Goal: Task Accomplishment & Management: Manage account settings

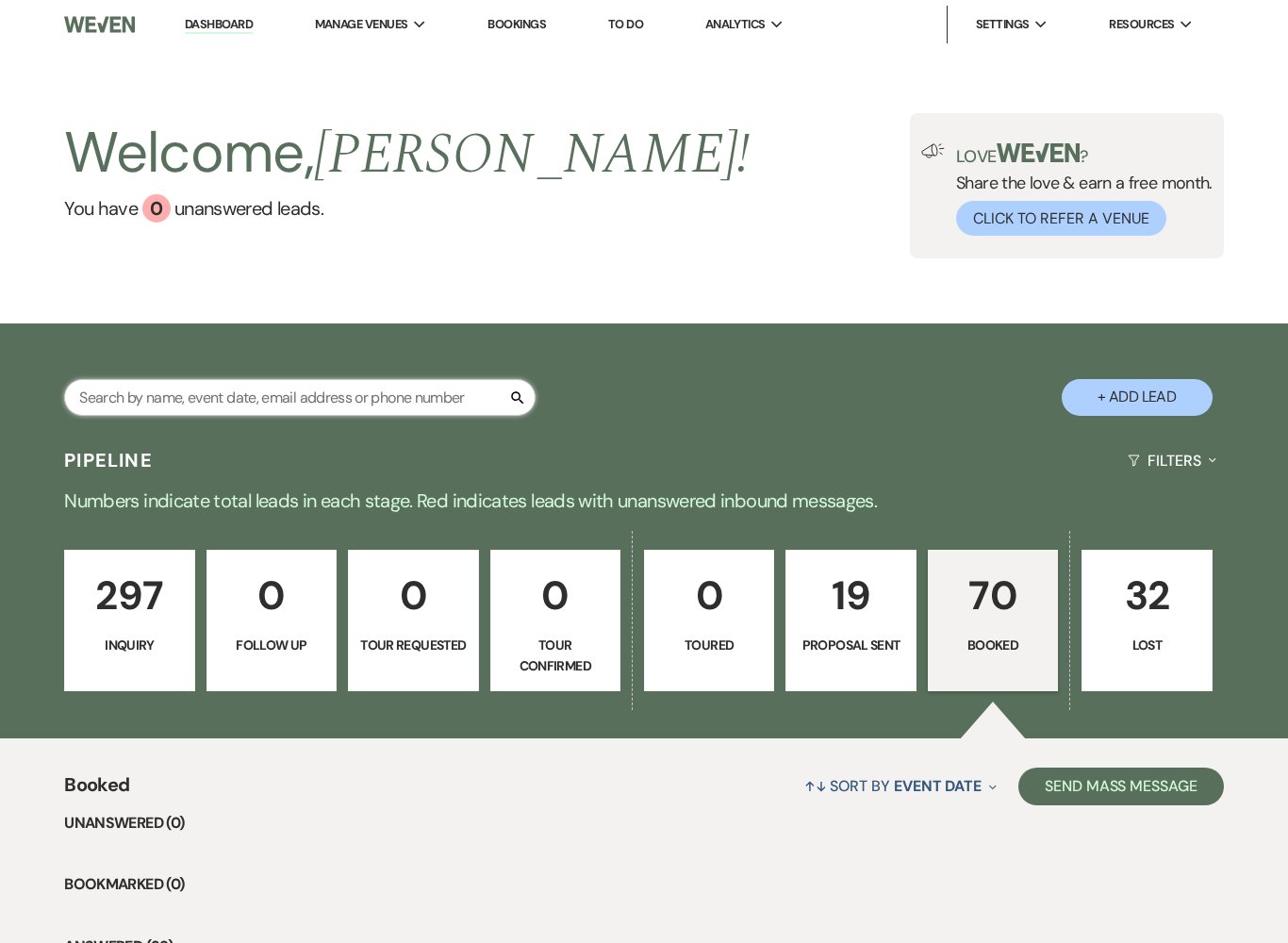
click at [406, 398] on input "text" at bounding box center [300, 397] width 471 height 37
type input "Dais"
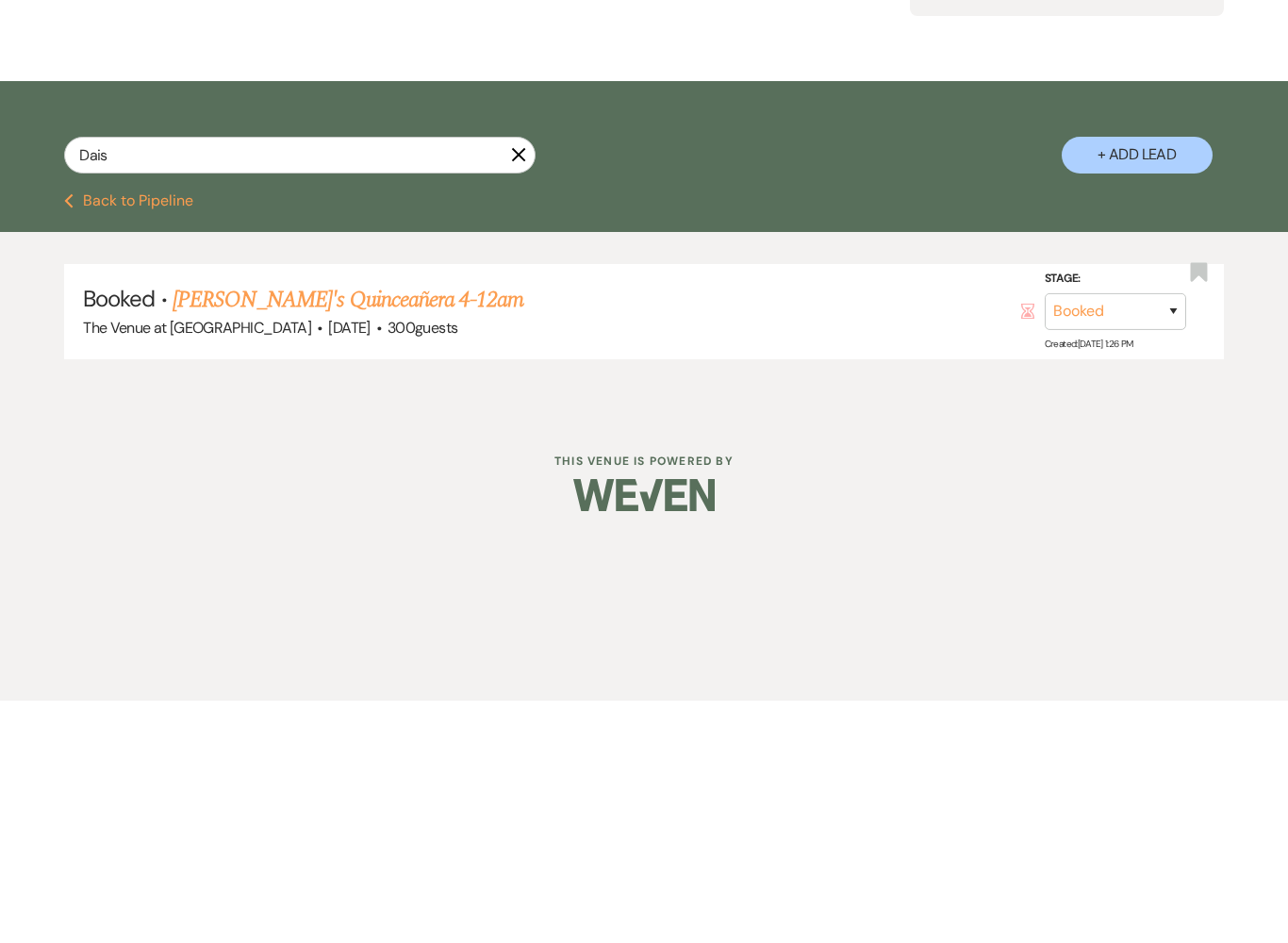
click at [343, 525] on link "[PERSON_NAME]'s Quinceañera 4-12am" at bounding box center [347, 542] width 350 height 34
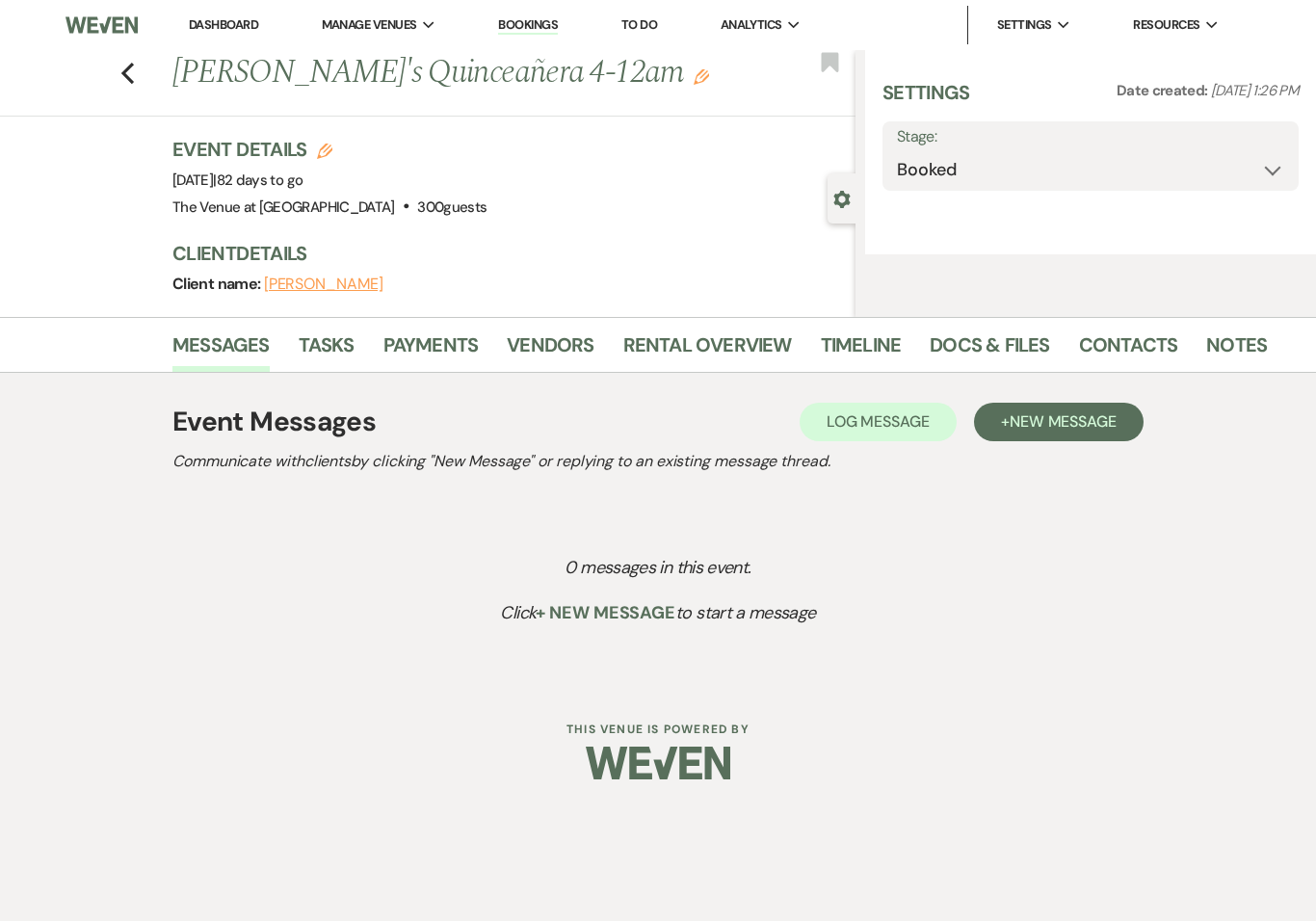
select select "20"
select select "15"
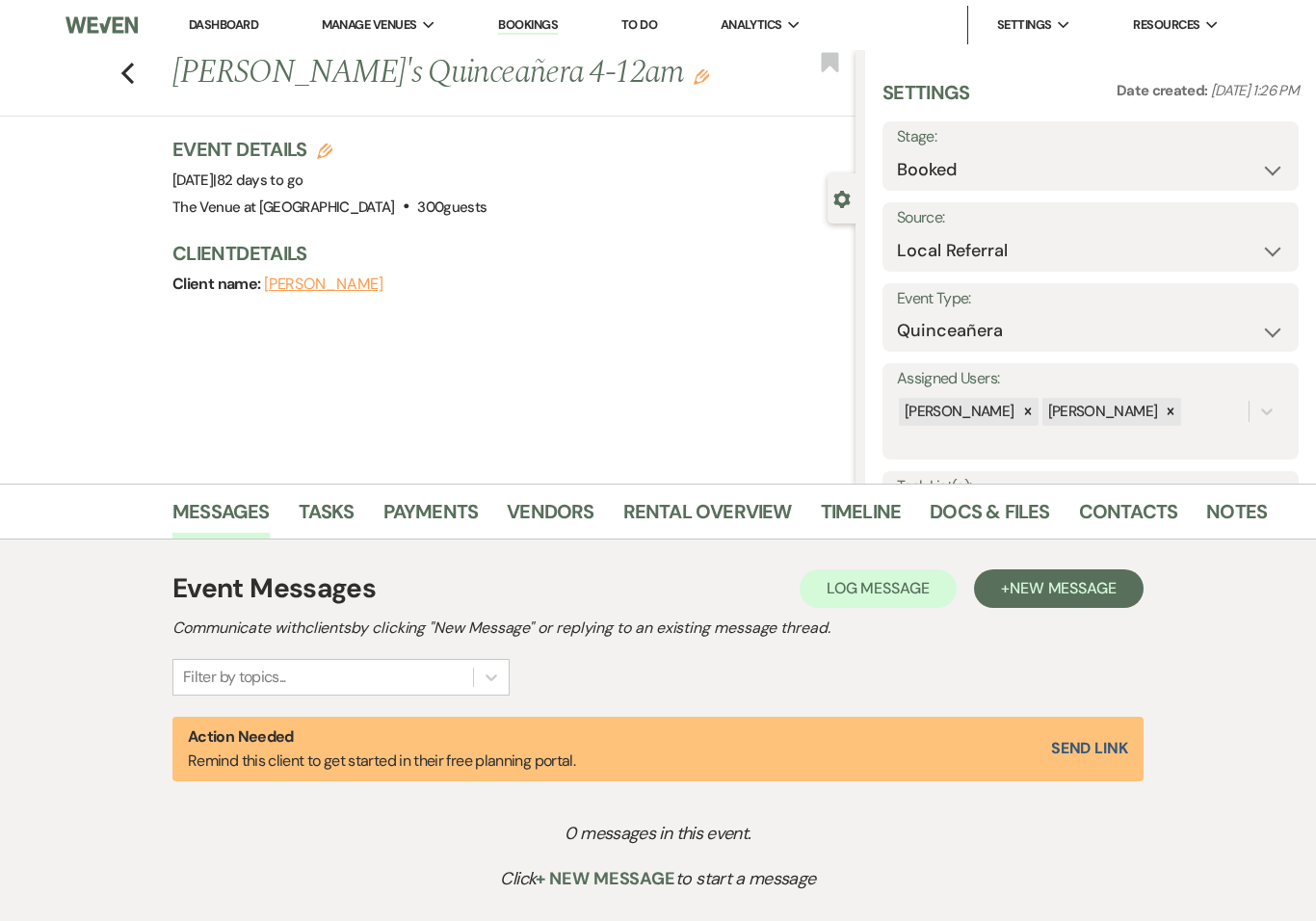
click at [700, 510] on link "Rental Overview" at bounding box center [707, 517] width 168 height 43
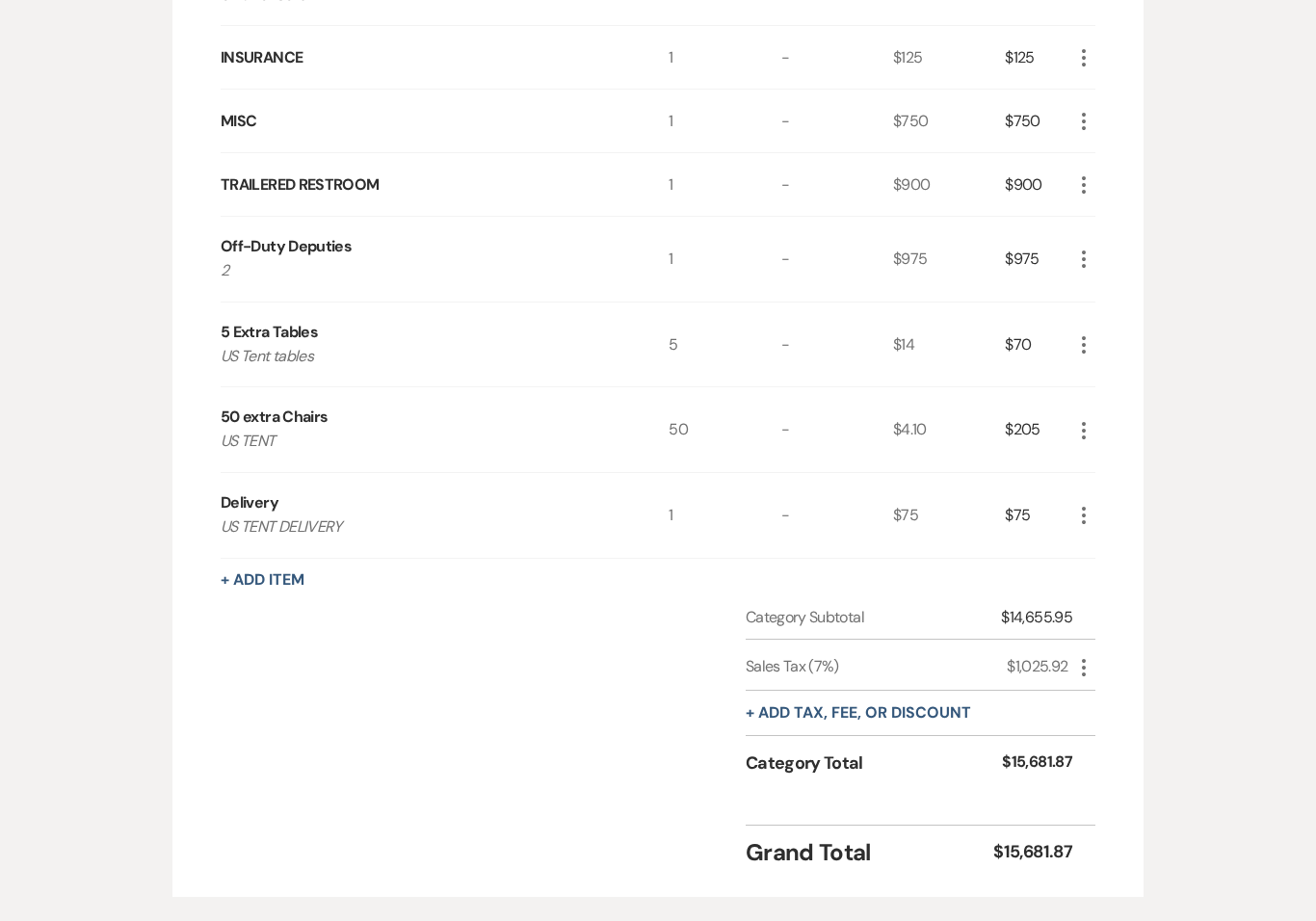
scroll to position [1011, 0]
click at [248, 576] on button "+ Add Item" at bounding box center [262, 578] width 84 height 15
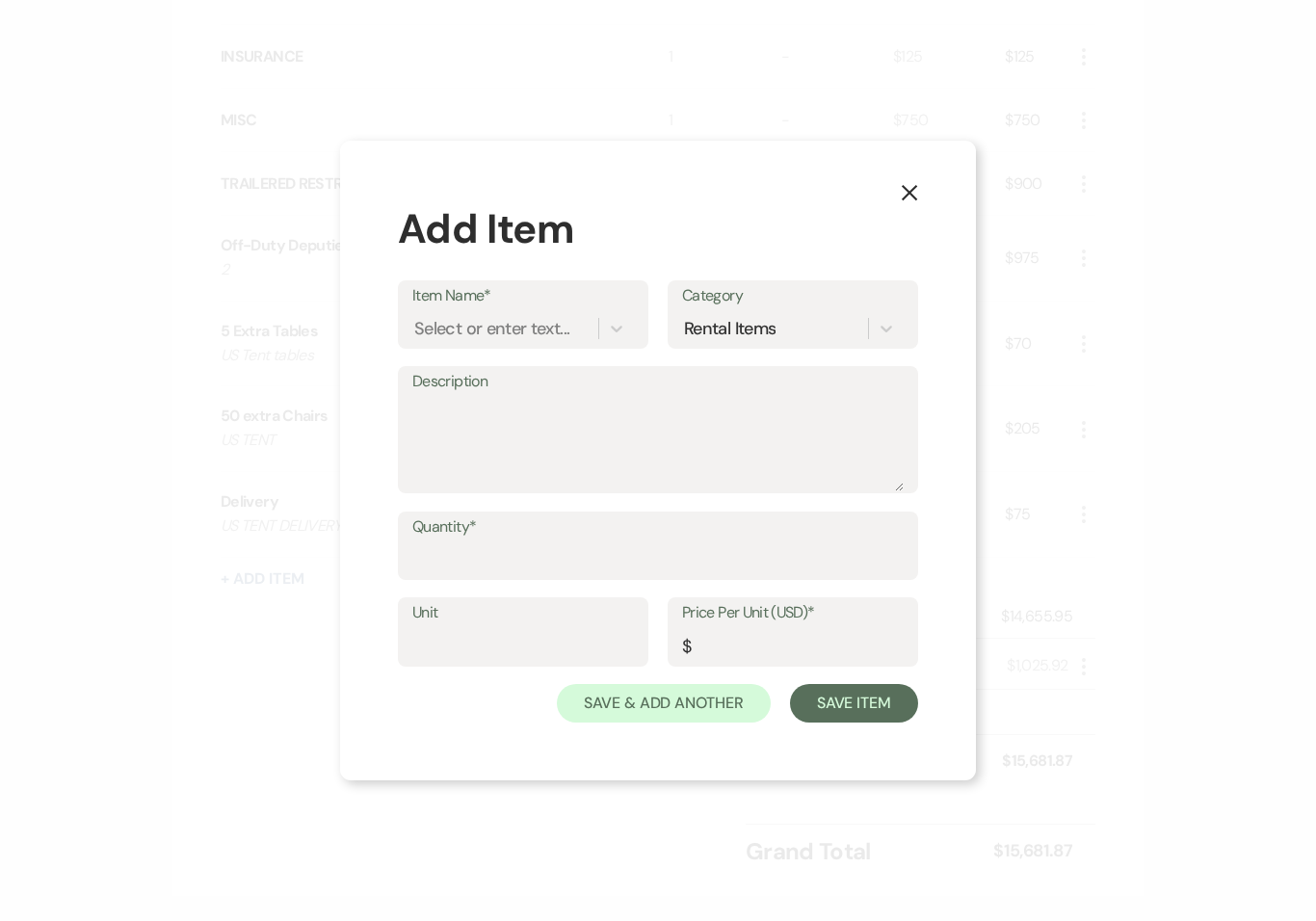
click at [909, 201] on icon "X" at bounding box center [908, 192] width 17 height 17
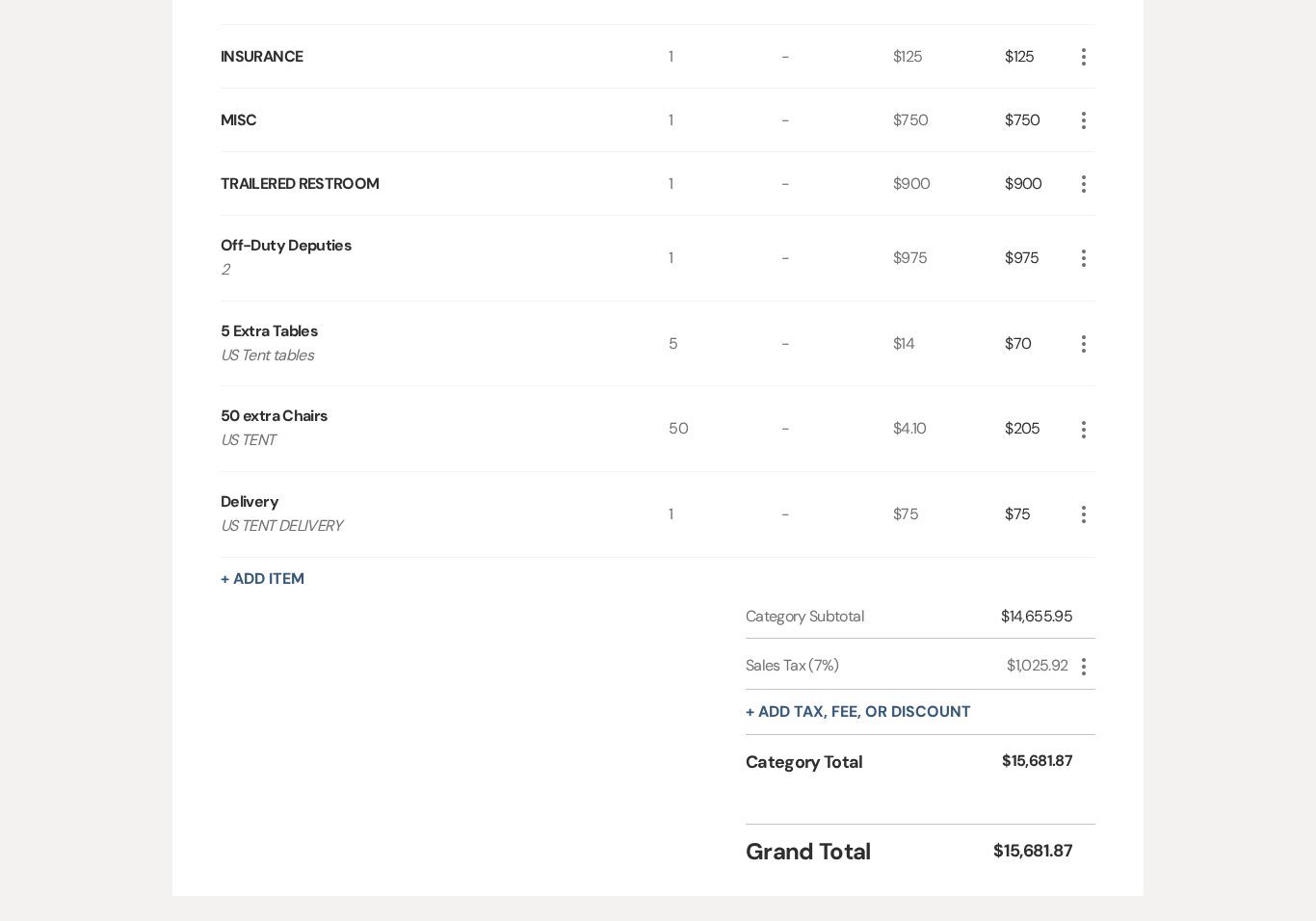
click at [275, 581] on button "+ Add Item" at bounding box center [262, 578] width 84 height 15
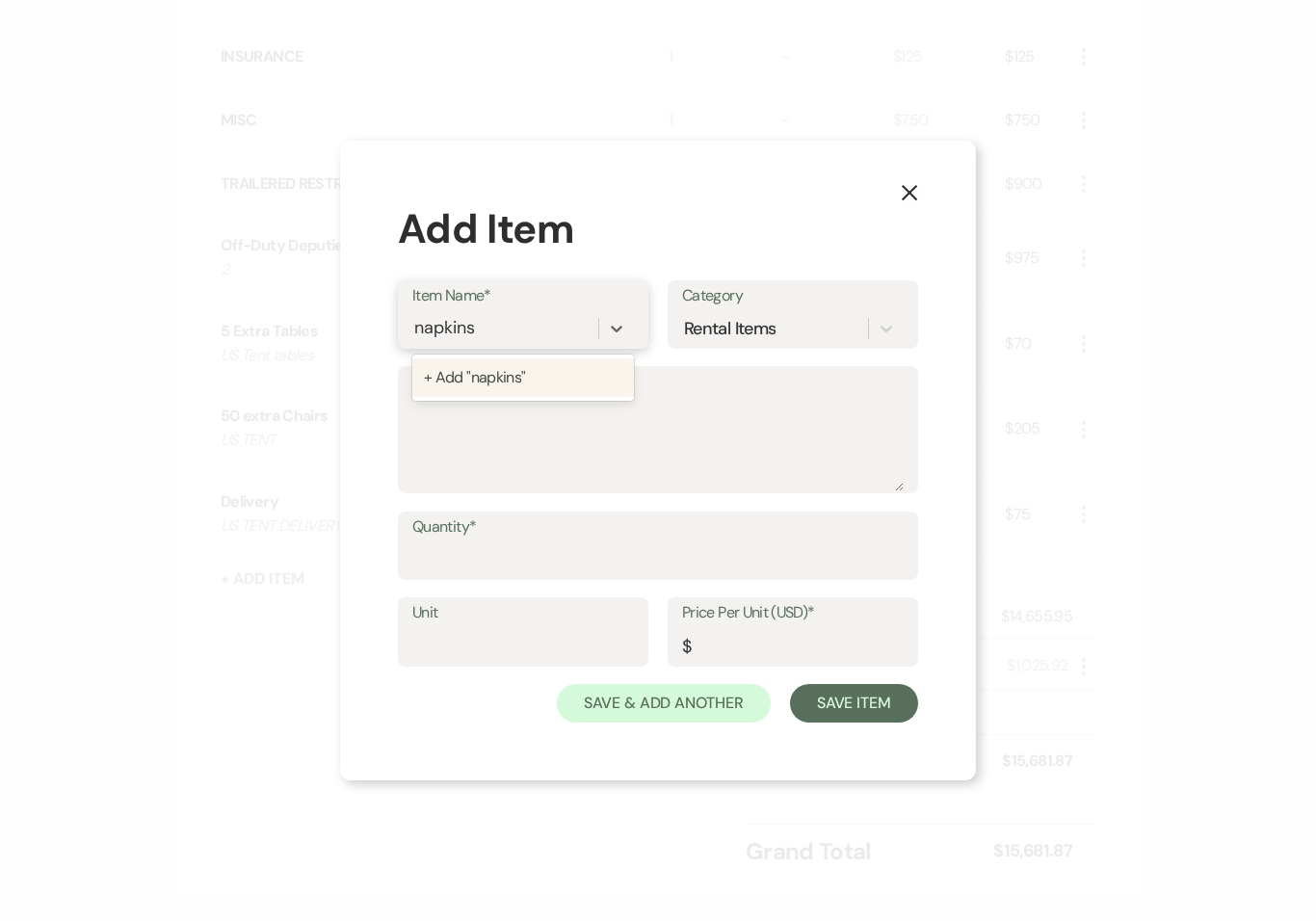
click at [507, 395] on div "+ Add "napkins"" at bounding box center [523, 377] width 221 height 39
type input "napkins"
click at [748, 654] on input "Price Per Unit (USD)*" at bounding box center [793, 646] width 221 height 38
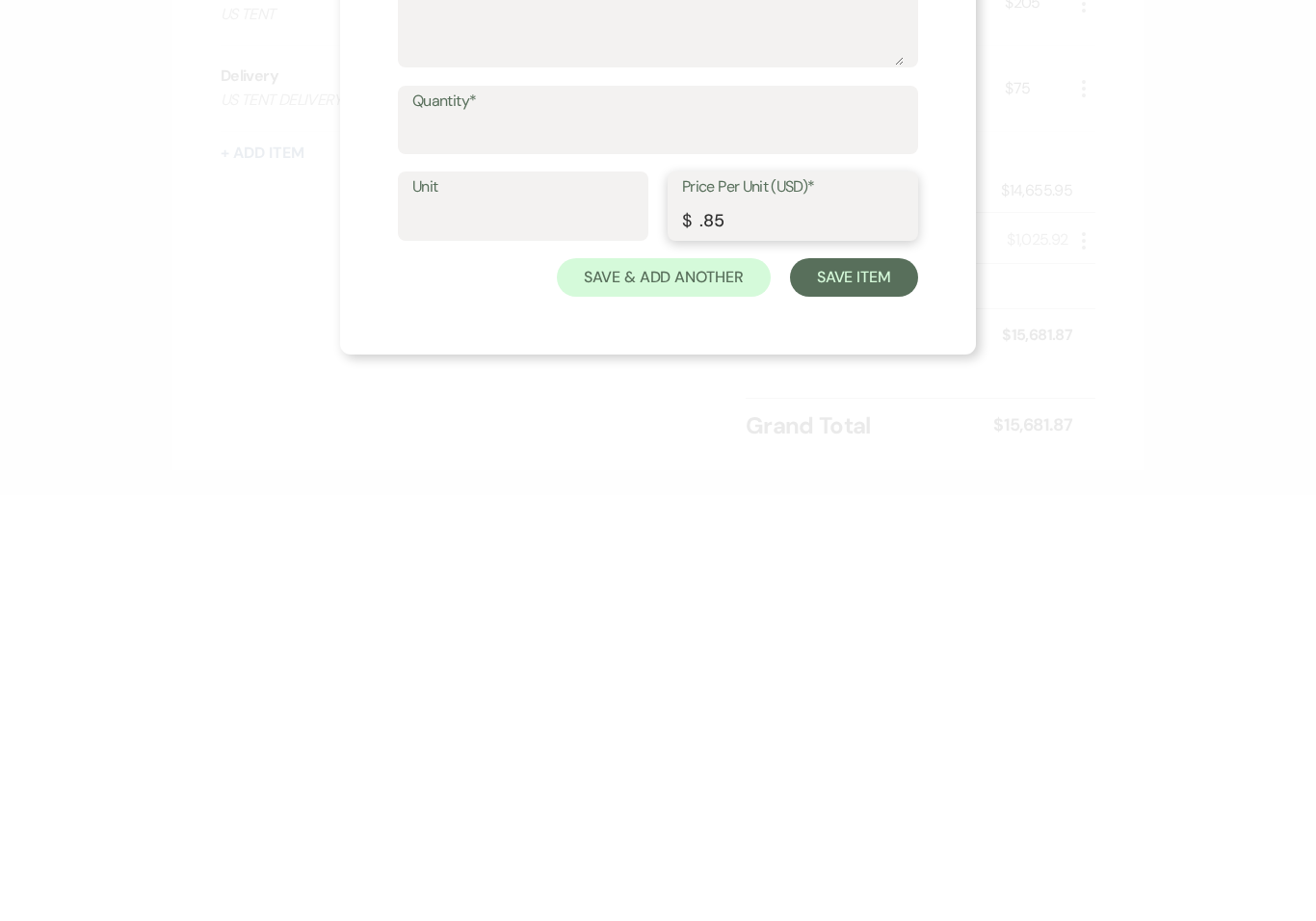
type input ".85"
click at [483, 627] on input "Unit" at bounding box center [523, 646] width 221 height 38
type input "3"
click at [486, 540] on input "Quantity*" at bounding box center [658, 559] width 492 height 38
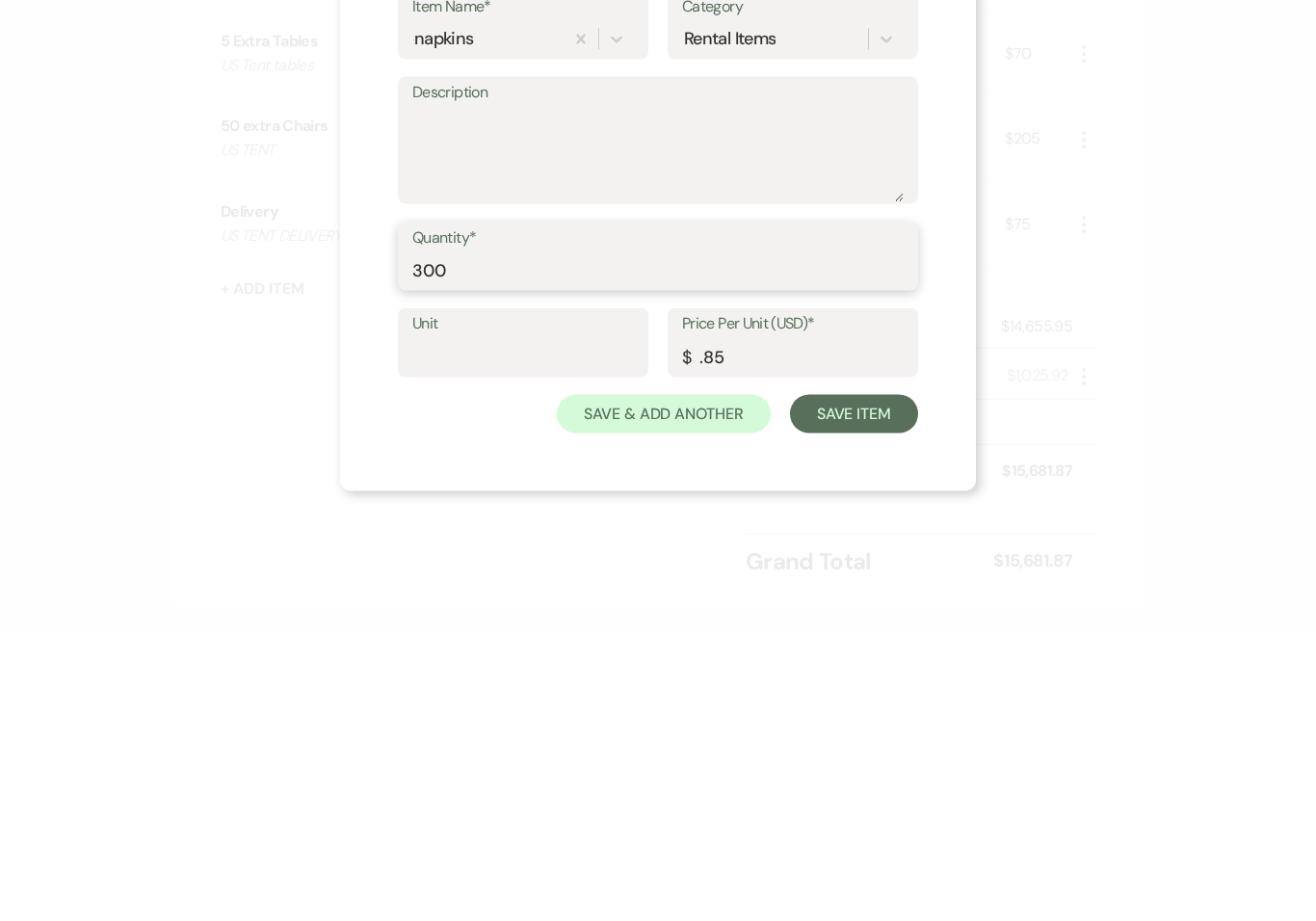
type input "300"
click at [461, 395] on textarea "Description" at bounding box center [658, 443] width 492 height 97
click at [832, 395] on textarea "CleanStart" at bounding box center [658, 443] width 492 height 97
type textarea "Clean start"
click at [864, 684] on button "Save Item" at bounding box center [853, 703] width 129 height 39
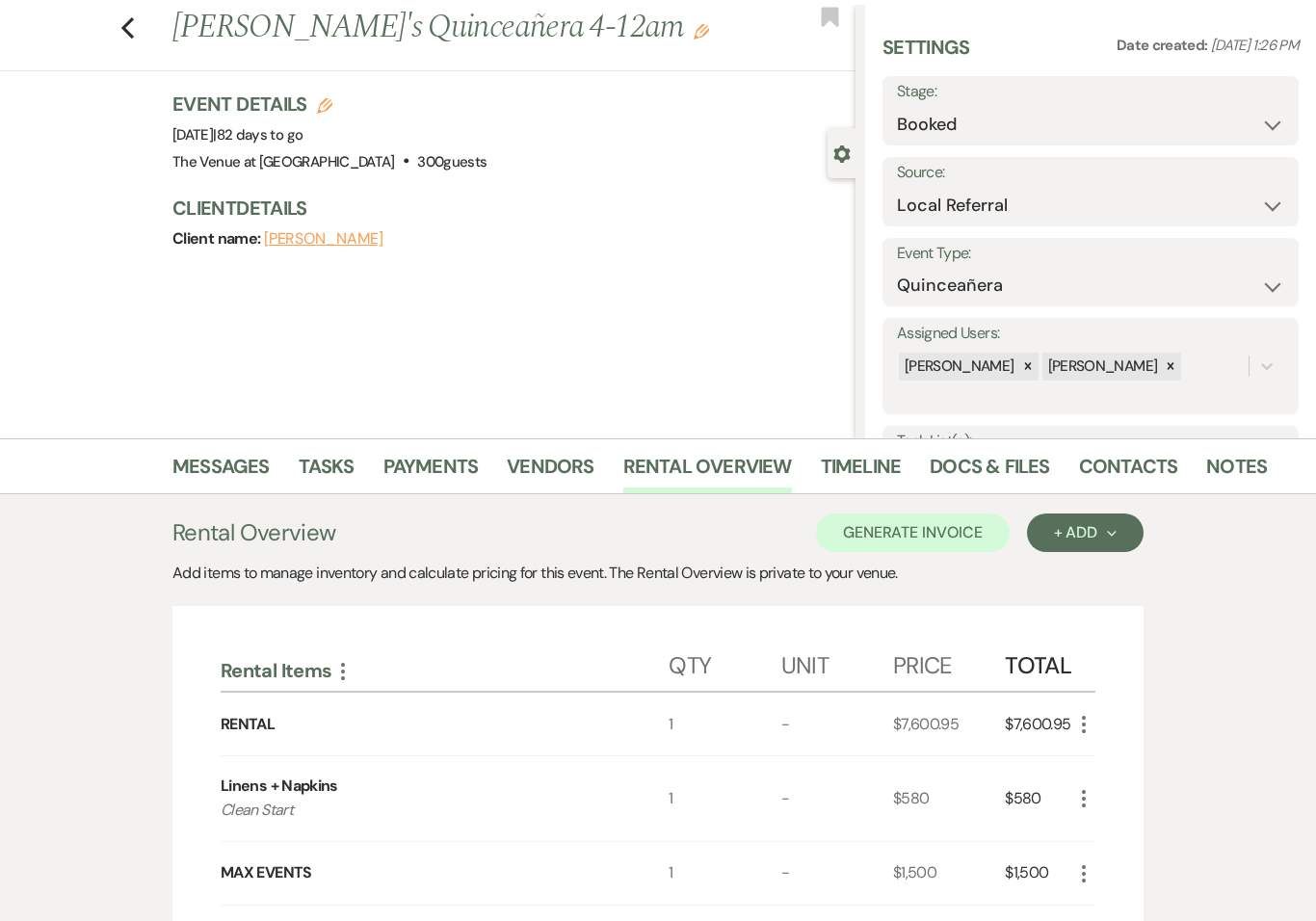
scroll to position [0, 0]
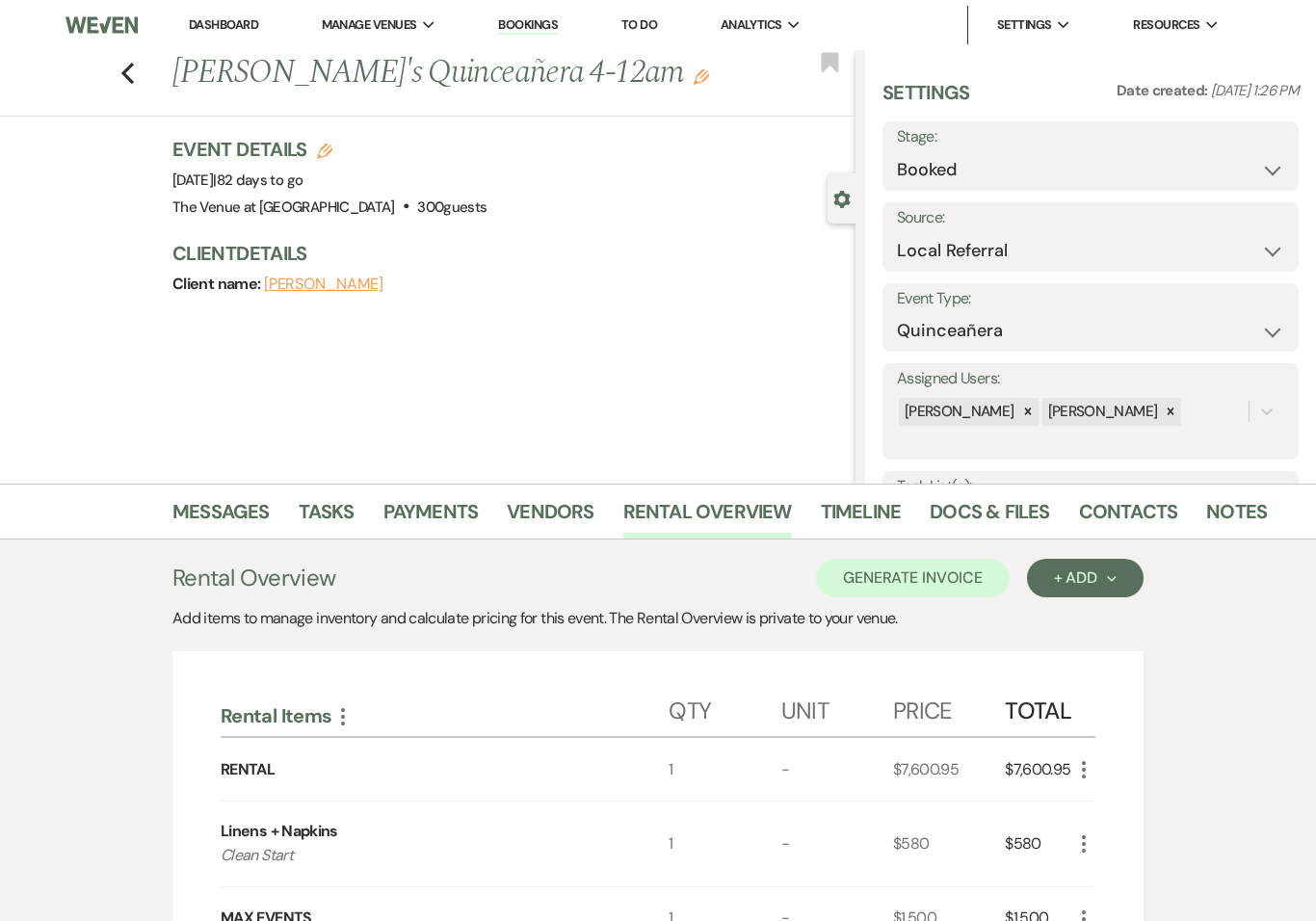
click at [411, 512] on link "Payments" at bounding box center [432, 517] width 96 height 43
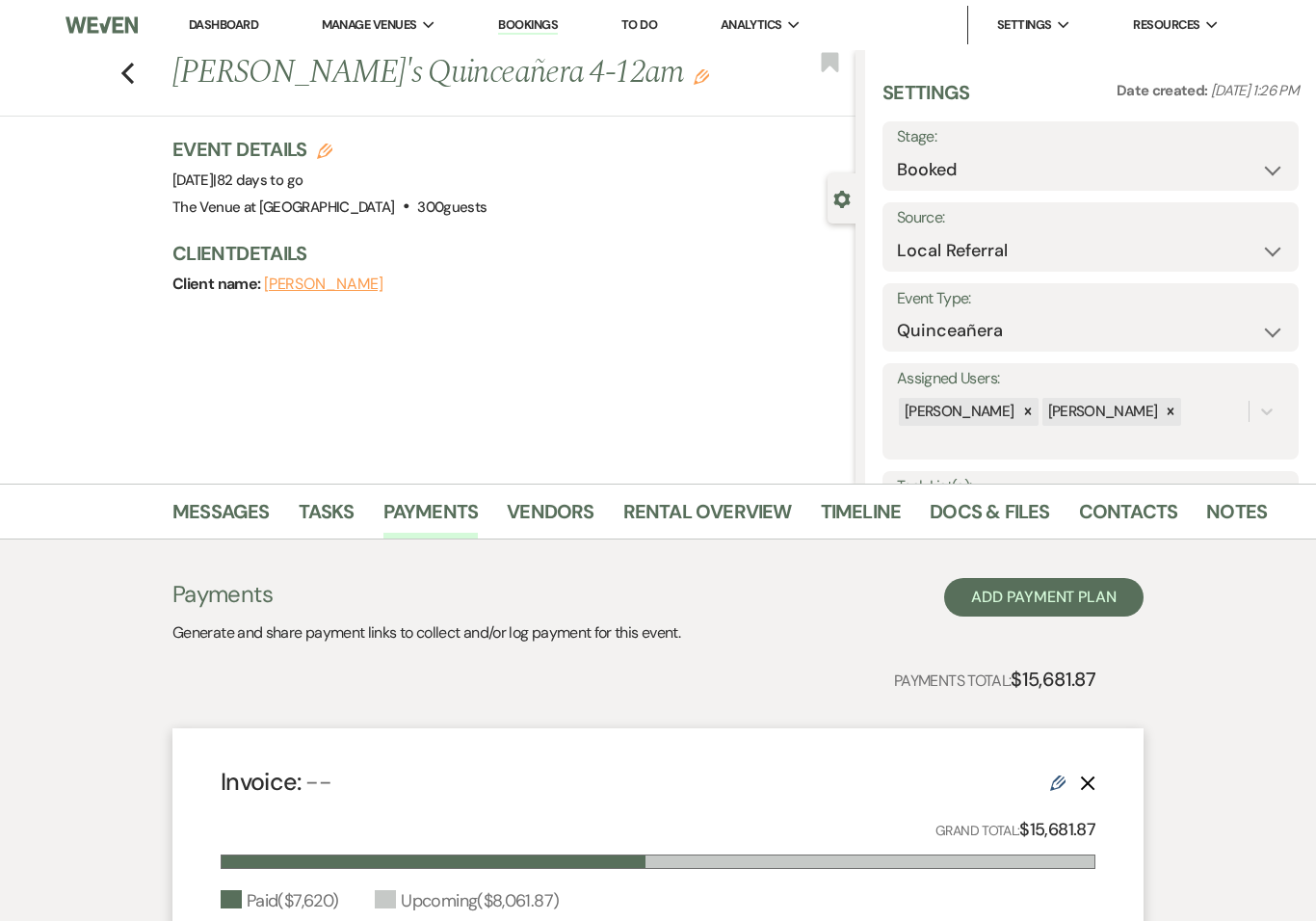
click at [644, 509] on link "Rental Overview" at bounding box center [707, 517] width 168 height 43
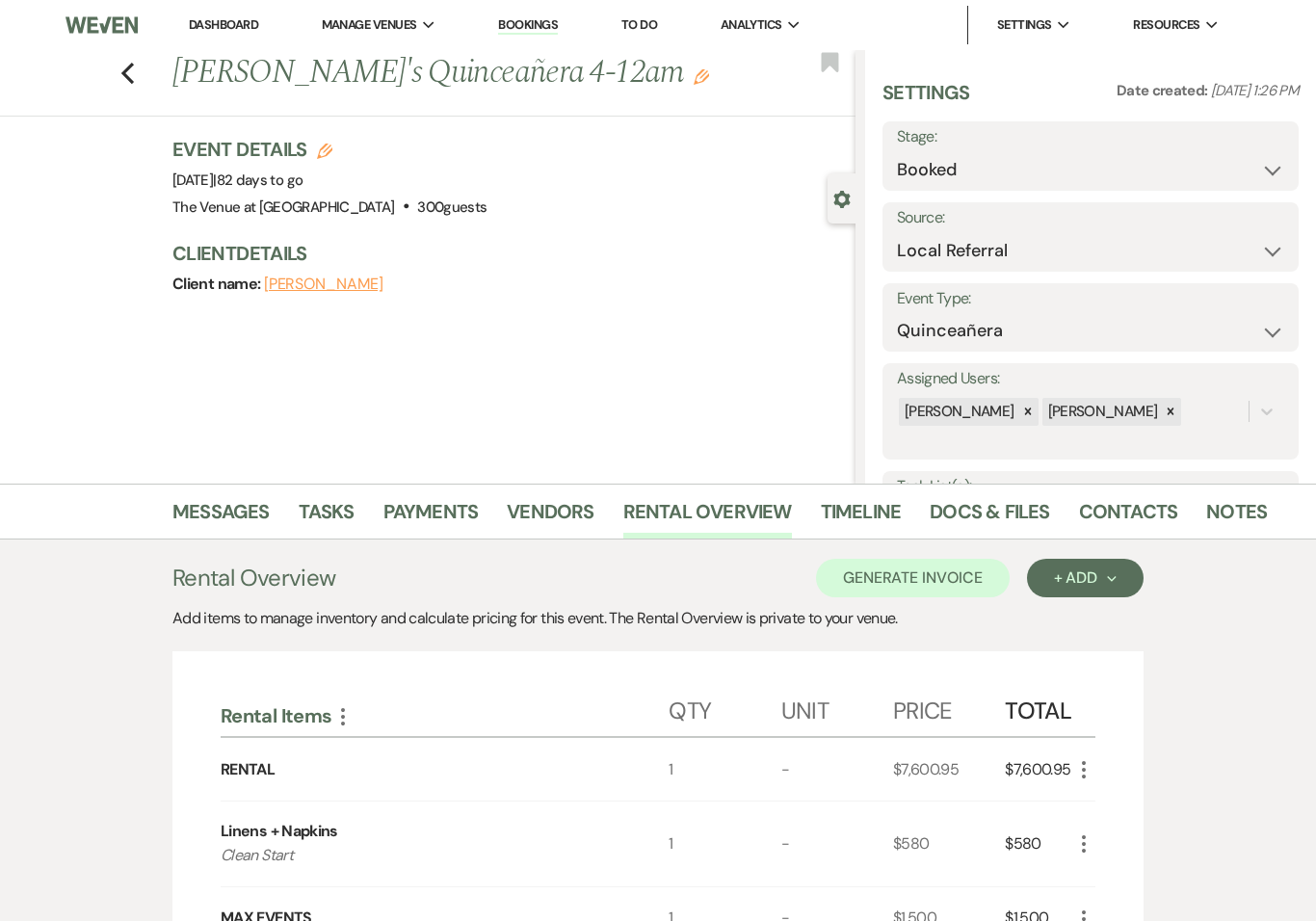
click at [424, 520] on link "Payments" at bounding box center [432, 517] width 96 height 43
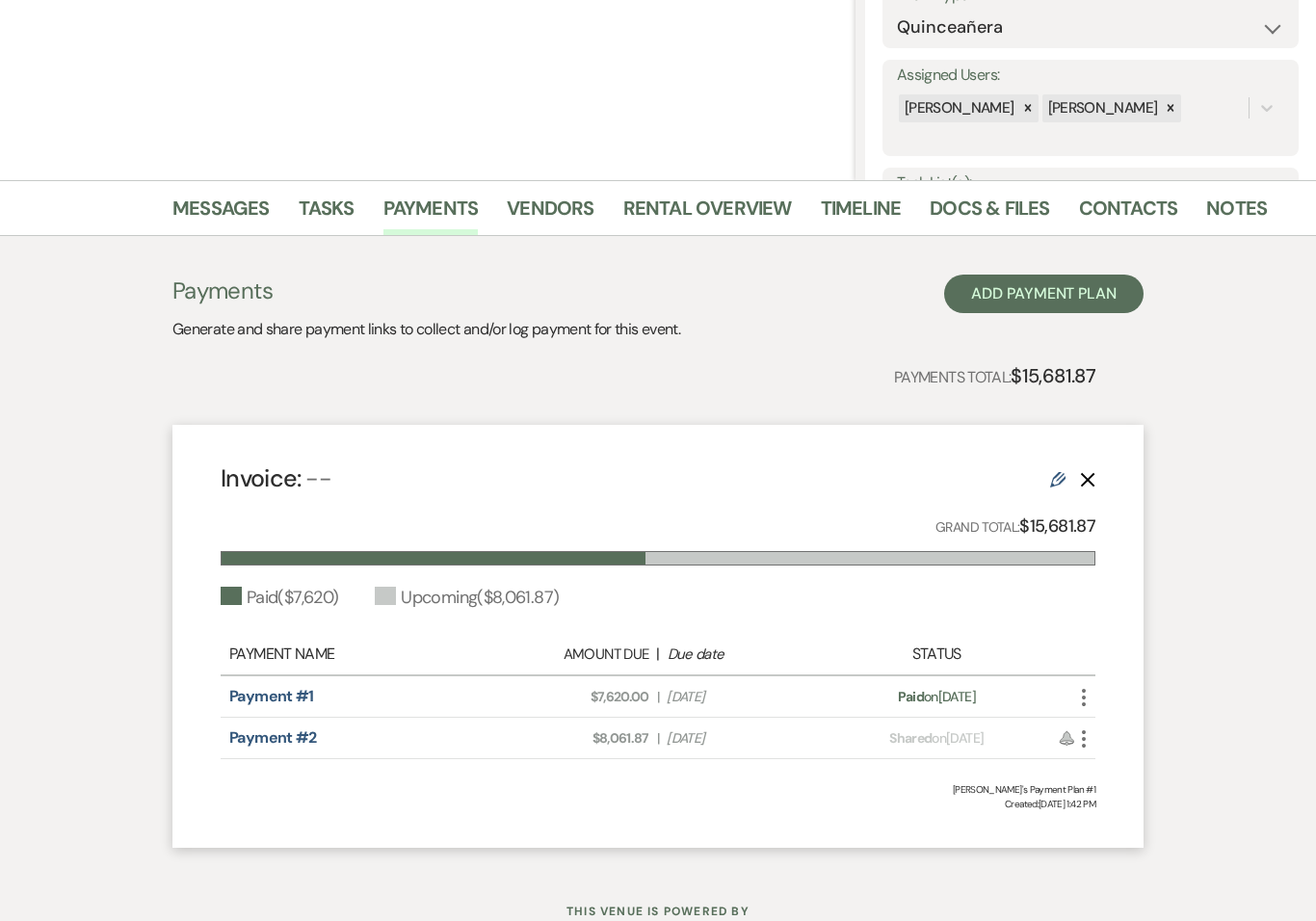
scroll to position [347, 0]
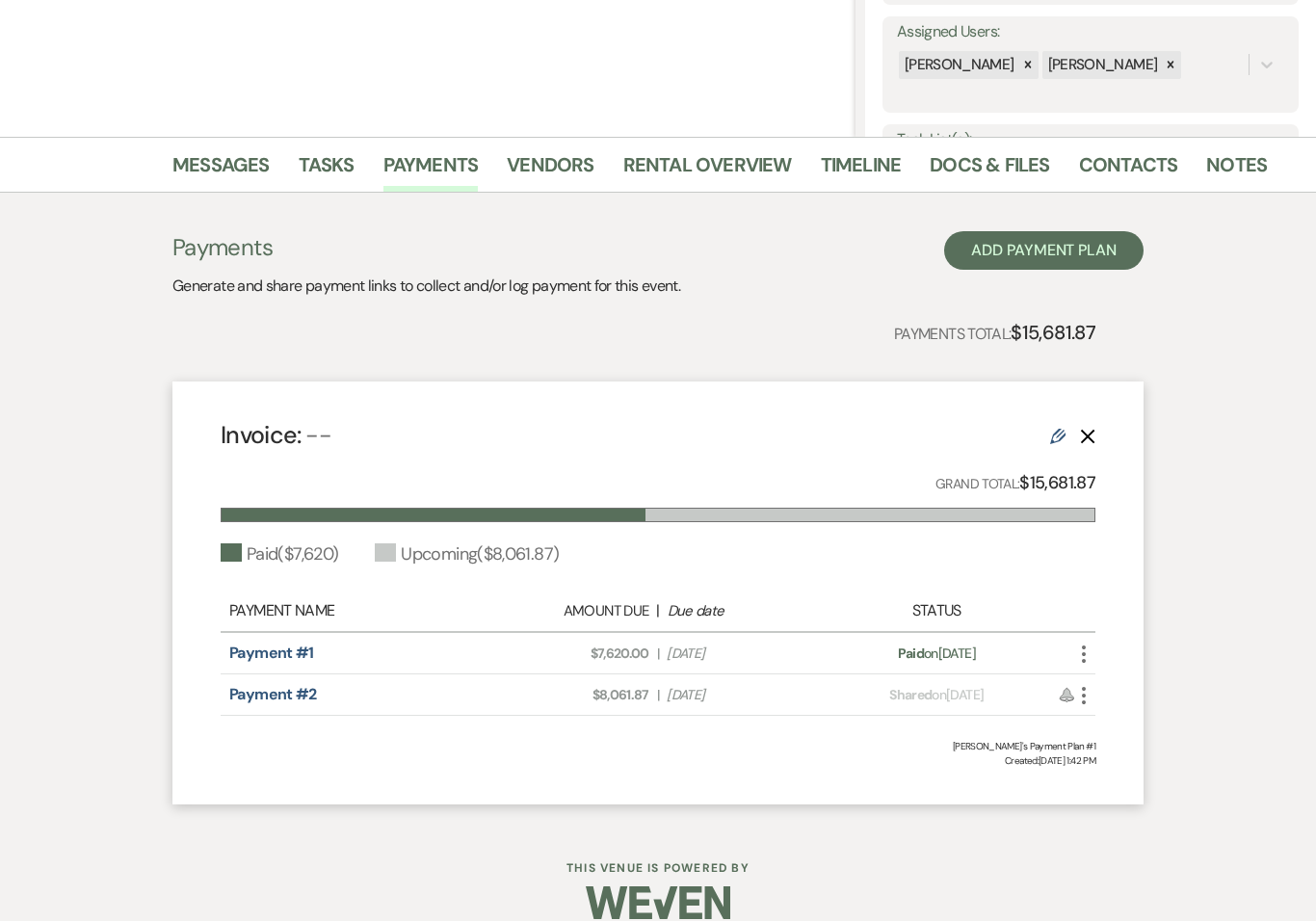
click at [258, 655] on link "Payment #1" at bounding box center [271, 652] width 85 height 20
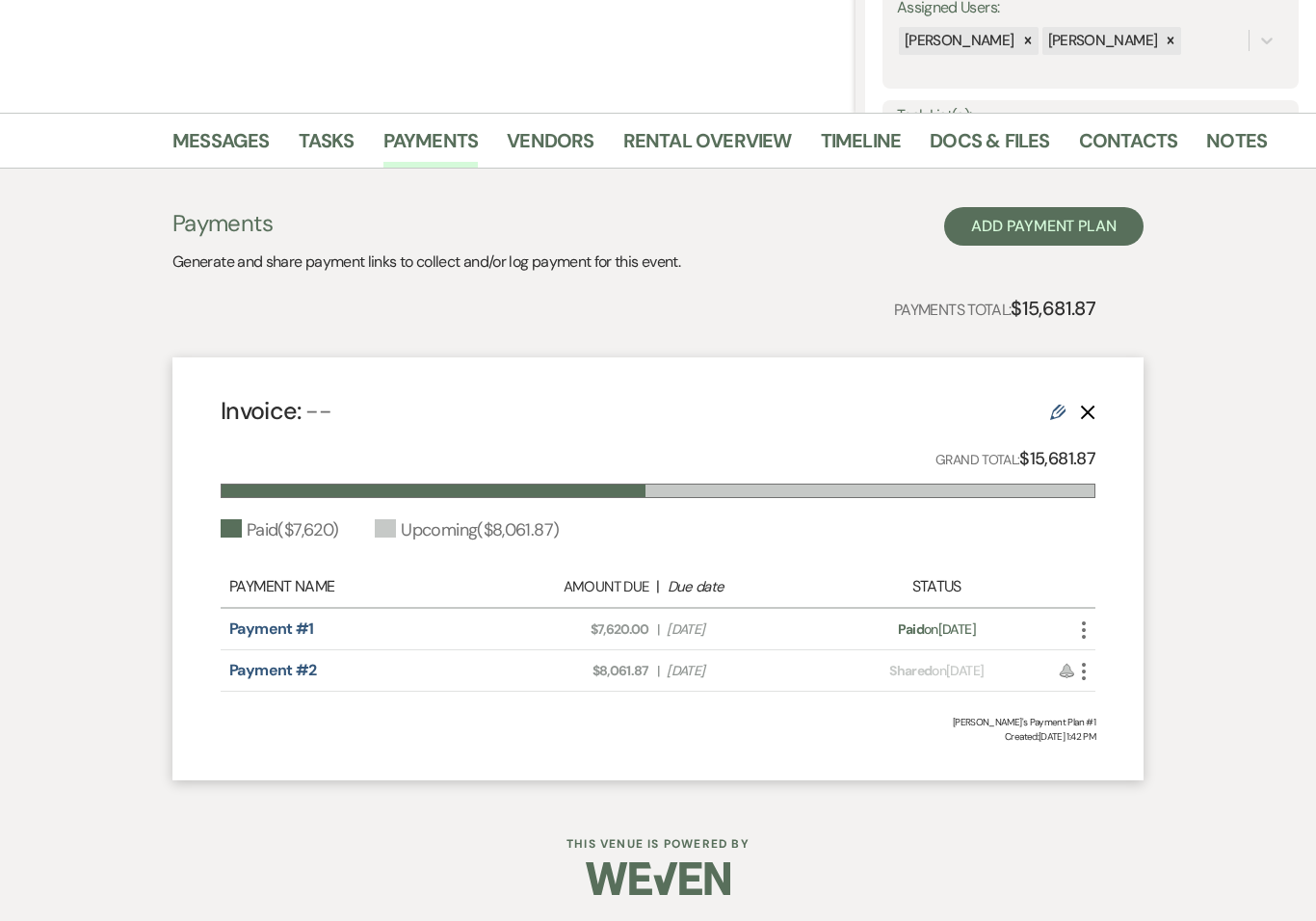
click at [714, 151] on link "Rental Overview" at bounding box center [707, 147] width 168 height 43
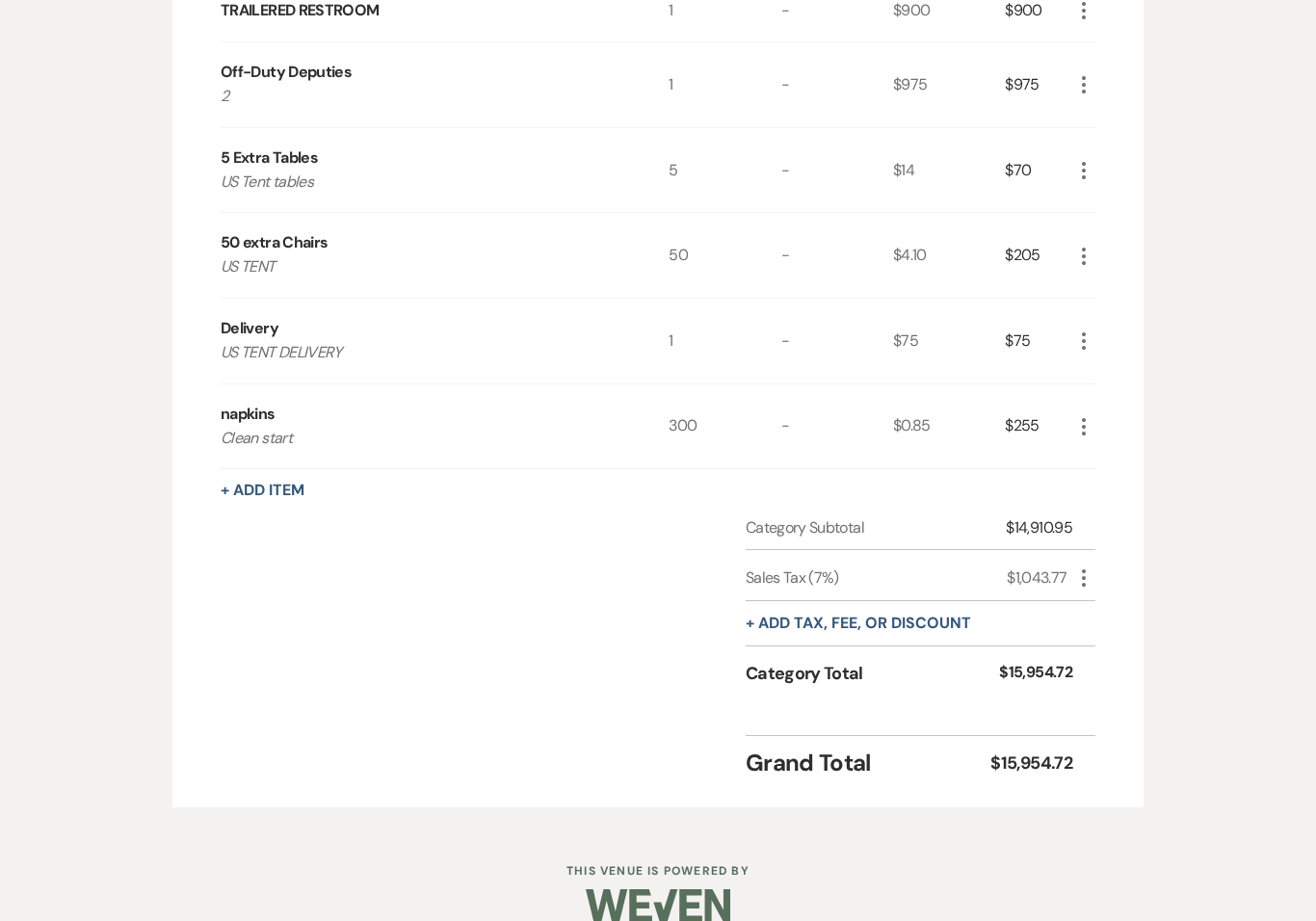
scroll to position [1156, 0]
